Goal: Find specific page/section: Find specific page/section

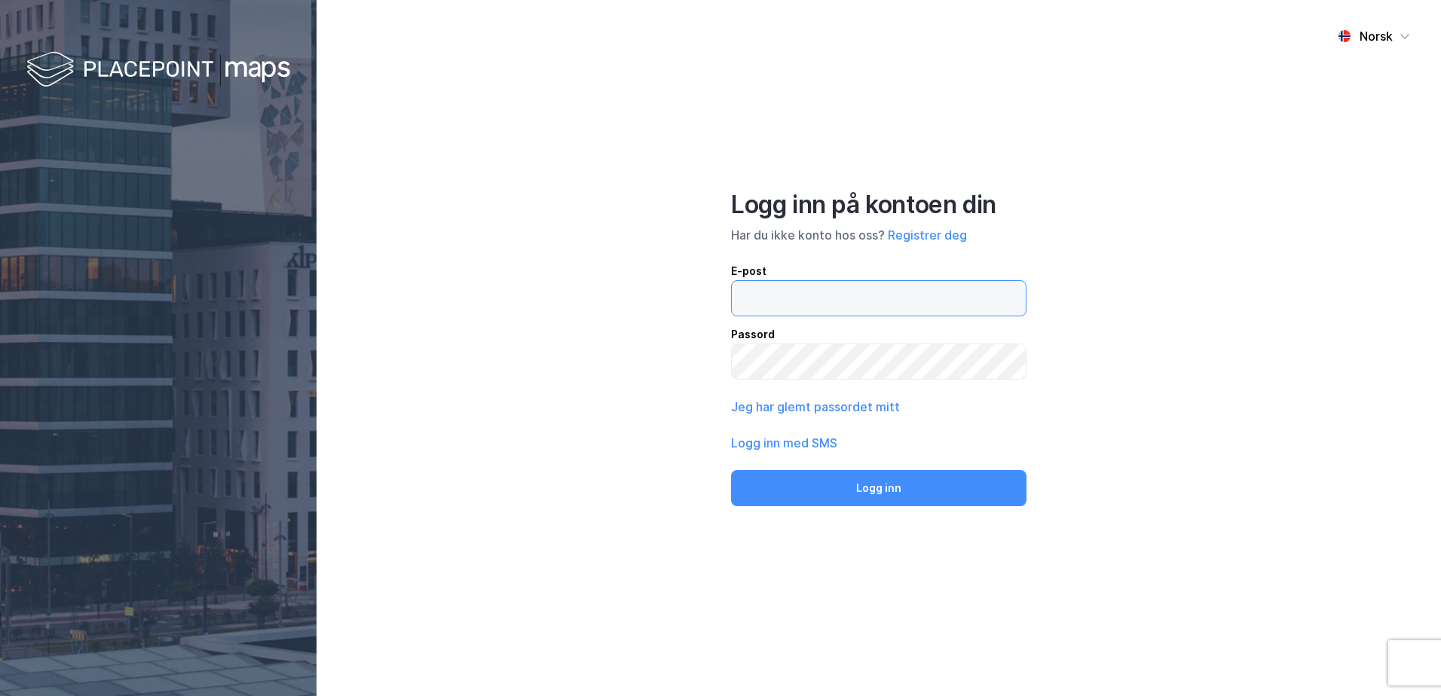
click at [889, 298] on input "email" at bounding box center [879, 298] width 294 height 35
click at [827, 305] on input "email" at bounding box center [879, 298] width 294 height 35
type input "[EMAIL_ADDRESS][DOMAIN_NAME]"
click at [731, 470] on button "Logg inn" at bounding box center [878, 488] width 295 height 36
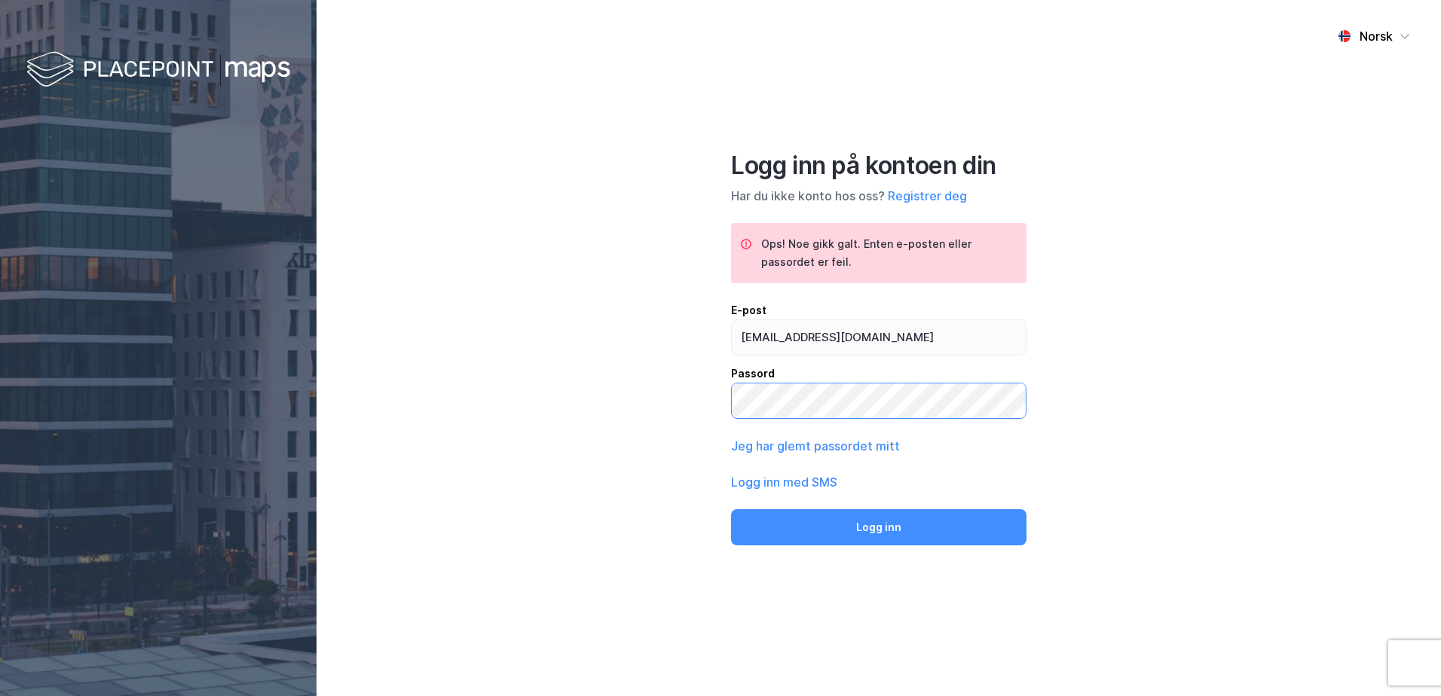
click at [731, 509] on button "Logg inn" at bounding box center [878, 527] width 295 height 36
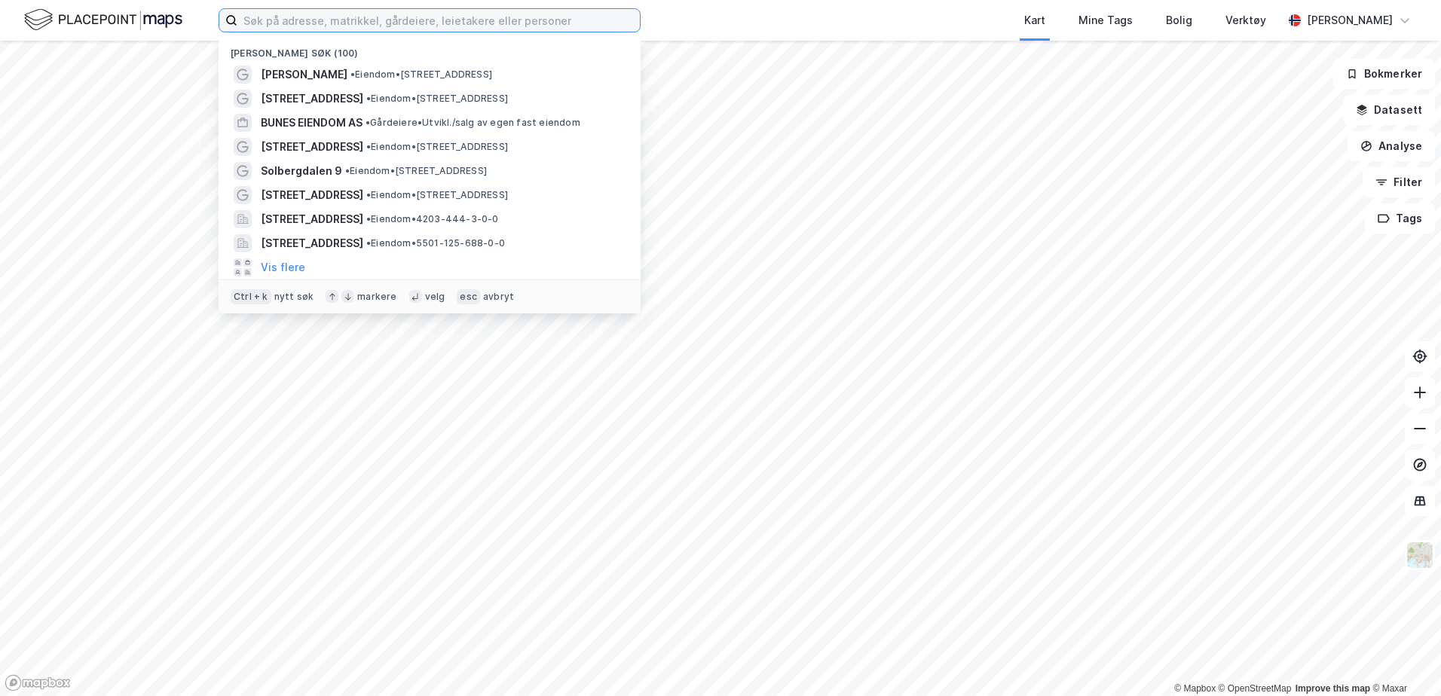
click at [350, 26] on input at bounding box center [438, 20] width 402 height 23
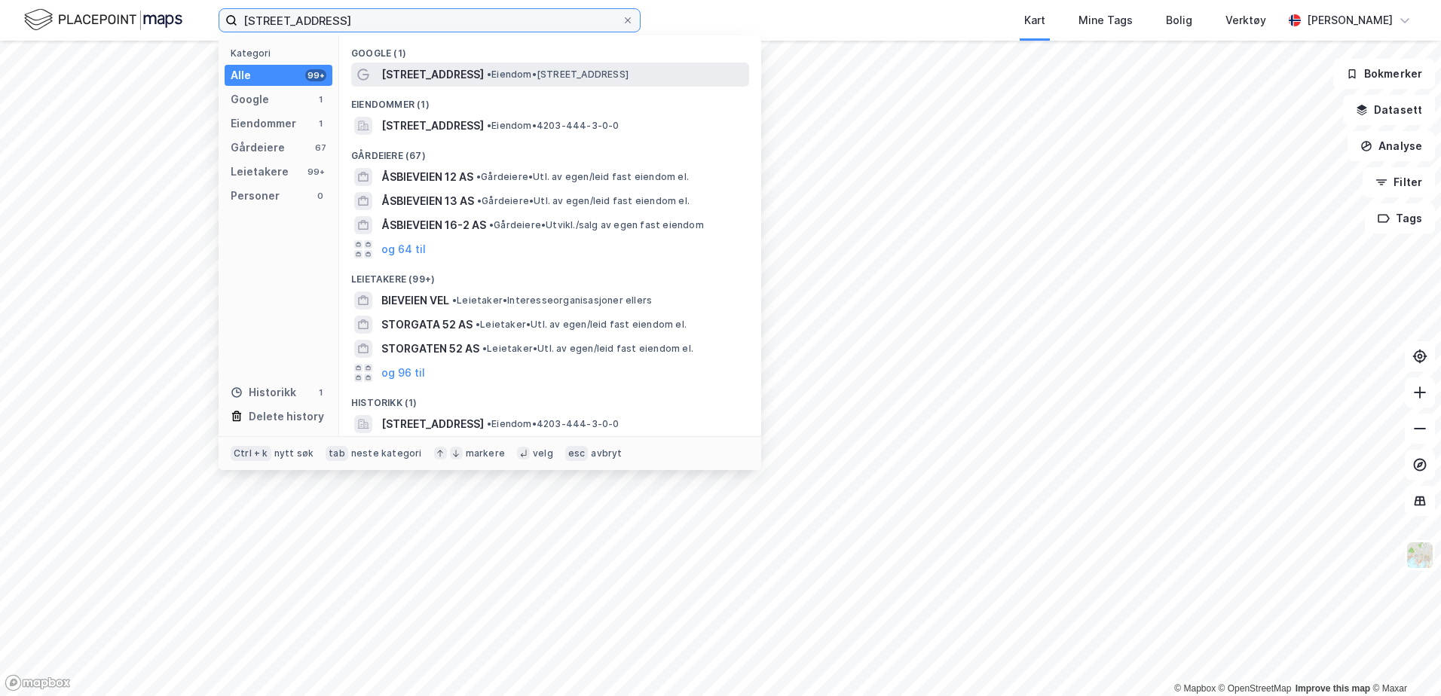
type input "åsbieveien 52"
click at [529, 72] on span "• Eiendom • Åsbieveien 52, 4848 Arendal" at bounding box center [558, 75] width 142 height 12
